Goal: Task Accomplishment & Management: Use online tool/utility

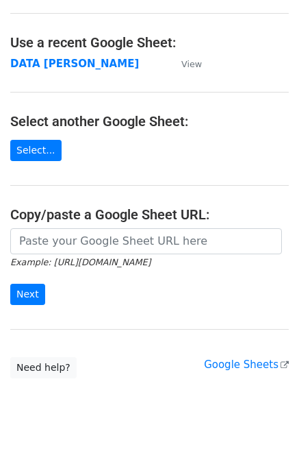
scroll to position [81, 0]
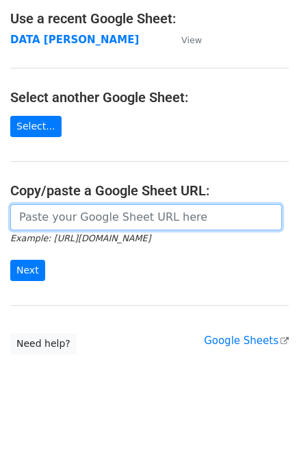
click at [92, 217] on input "url" at bounding box center [146, 217] width 272 height 26
paste input "0973280100"
click at [92, 217] on input "0973280100" at bounding box center [146, 217] width 272 height 26
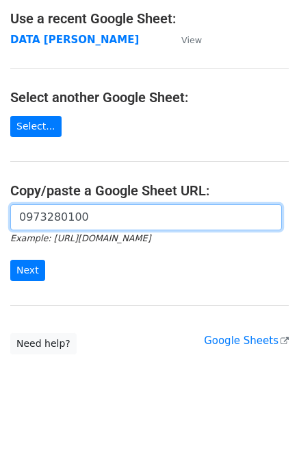
click at [98, 214] on input "0973280100" at bounding box center [146, 217] width 272 height 26
paste input "https://docs.google.com/spreadsheets/d/1KZ7mIKUru3GcC_K2wVEfG_VsEb4I4bOScueJoPE…"
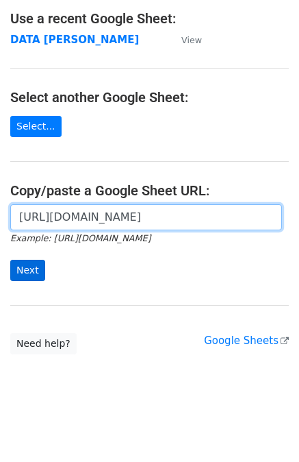
type input "https://docs.google.com/spreadsheets/d/1KZ7mIKUru3GcC_K2wVEfG_VsEb4I4bOScueJoPE…"
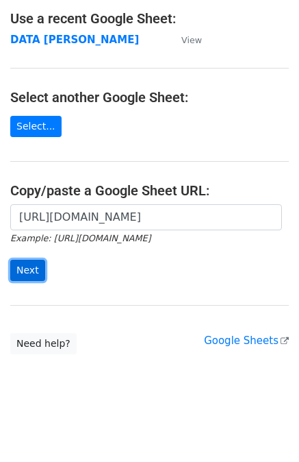
scroll to position [0, 0]
click at [25, 267] on input "Next" at bounding box center [27, 270] width 35 height 21
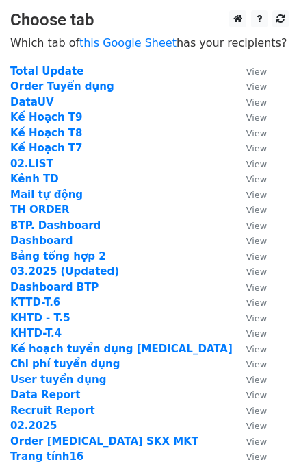
scroll to position [91, 0]
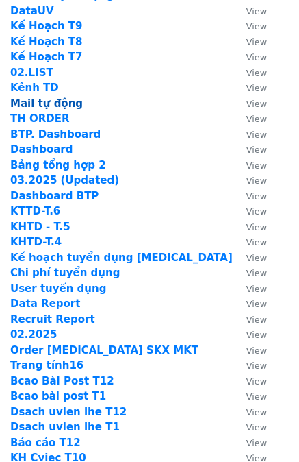
click at [37, 101] on strong "Mail tự động" at bounding box center [46, 103] width 73 height 12
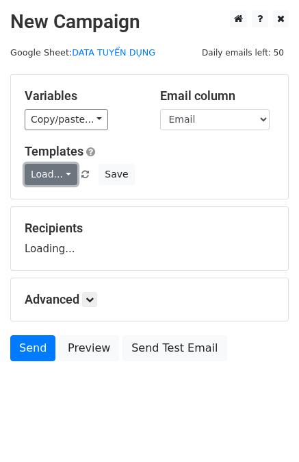
click at [51, 165] on link "Load..." at bounding box center [51, 174] width 53 height 21
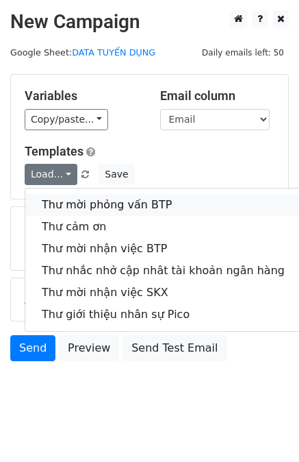
click at [60, 195] on link "Thư mời phỏng vấn BTP" at bounding box center [163, 205] width 276 height 22
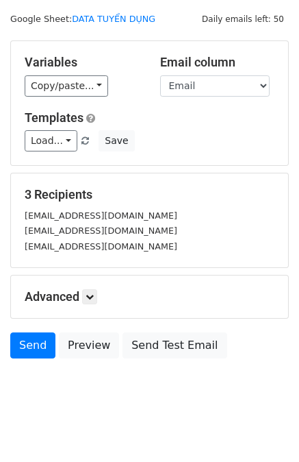
scroll to position [45, 0]
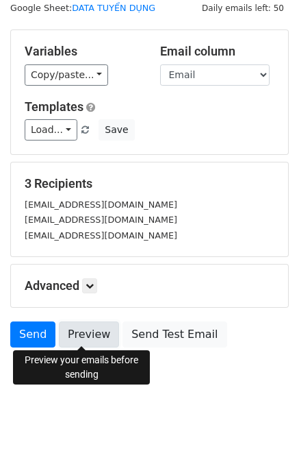
click at [79, 327] on link "Preview" at bounding box center [89, 334] width 60 height 26
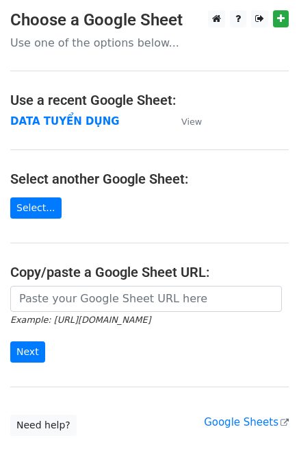
scroll to position [81, 0]
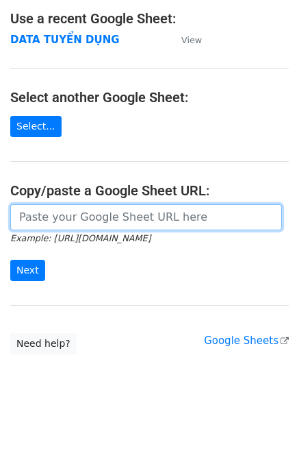
click at [71, 210] on input "url" at bounding box center [146, 217] width 272 height 26
paste input "https://docs.google.com/spreadsheets/d/1KZ7mIKUru3GcC_K2wVEfG_VsEb4I4bOScueJoPE…"
type input "https://docs.google.com/spreadsheets/d/1KZ7mIKUru3GcC_K2wVEfG_VsEb4I4bOScueJoPE…"
click at [10, 260] on input "Next" at bounding box center [27, 270] width 35 height 21
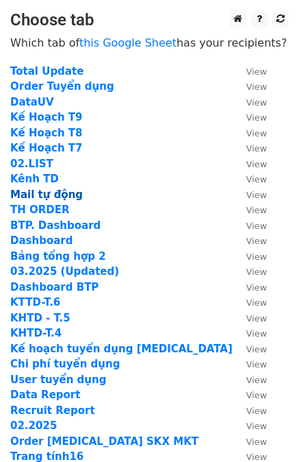
click at [37, 188] on strong "Mail tự động" at bounding box center [46, 194] width 73 height 12
click at [43, 197] on strong "Mail tự động" at bounding box center [46, 194] width 73 height 12
click at [26, 192] on strong "Mail tự động" at bounding box center [46, 194] width 73 height 12
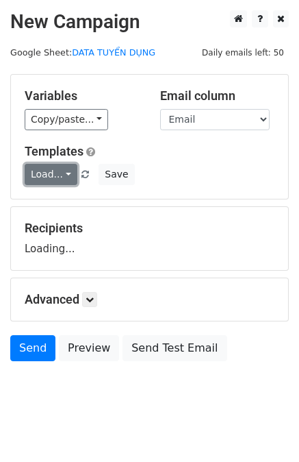
click at [68, 168] on link "Load..." at bounding box center [51, 174] width 53 height 21
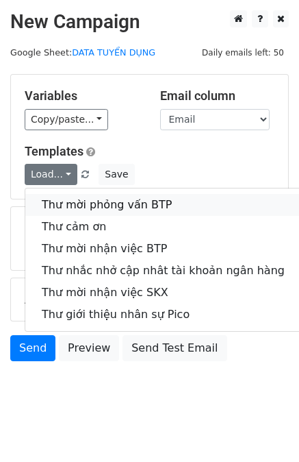
click at [73, 194] on link "Thư mời phỏng vấn BTP" at bounding box center [163, 205] width 276 height 22
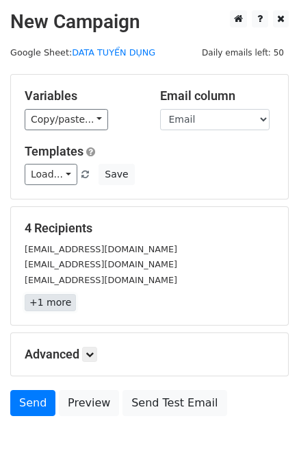
click at [58, 299] on link "+1 more" at bounding box center [50, 302] width 51 height 17
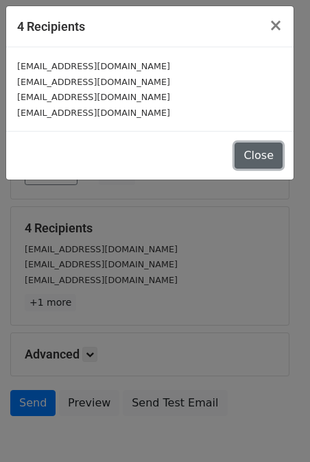
click at [269, 144] on button "Close" at bounding box center [258, 155] width 48 height 26
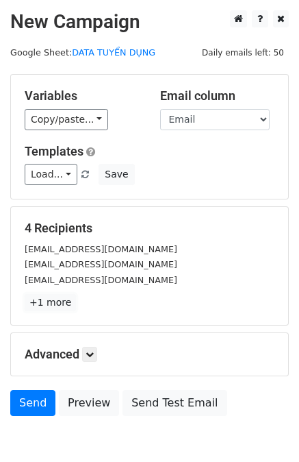
scroll to position [68, 0]
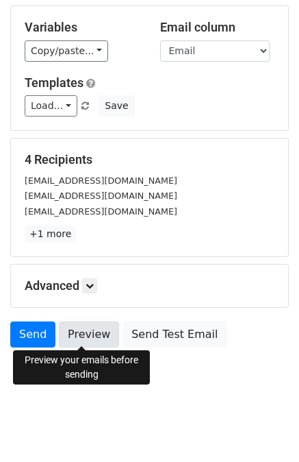
click at [76, 340] on link "Preview" at bounding box center [89, 334] width 60 height 26
click at [86, 333] on link "Preview" at bounding box center [89, 334] width 60 height 26
click at [79, 329] on link "Preview" at bounding box center [89, 334] width 60 height 26
click at [82, 322] on link "Preview" at bounding box center [89, 334] width 60 height 26
click at [71, 329] on link "Preview" at bounding box center [89, 334] width 60 height 26
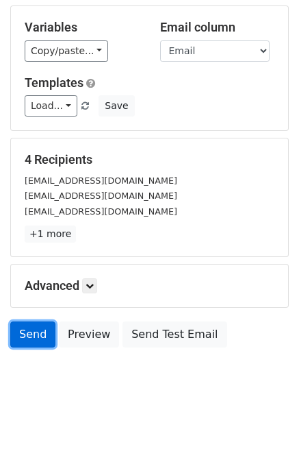
click at [31, 335] on link "Send" at bounding box center [32, 334] width 45 height 26
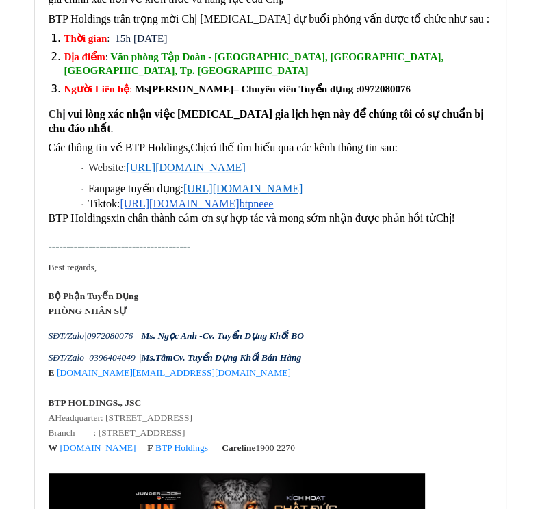
scroll to position [2962, 0]
